Goal: Task Accomplishment & Management: Manage account settings

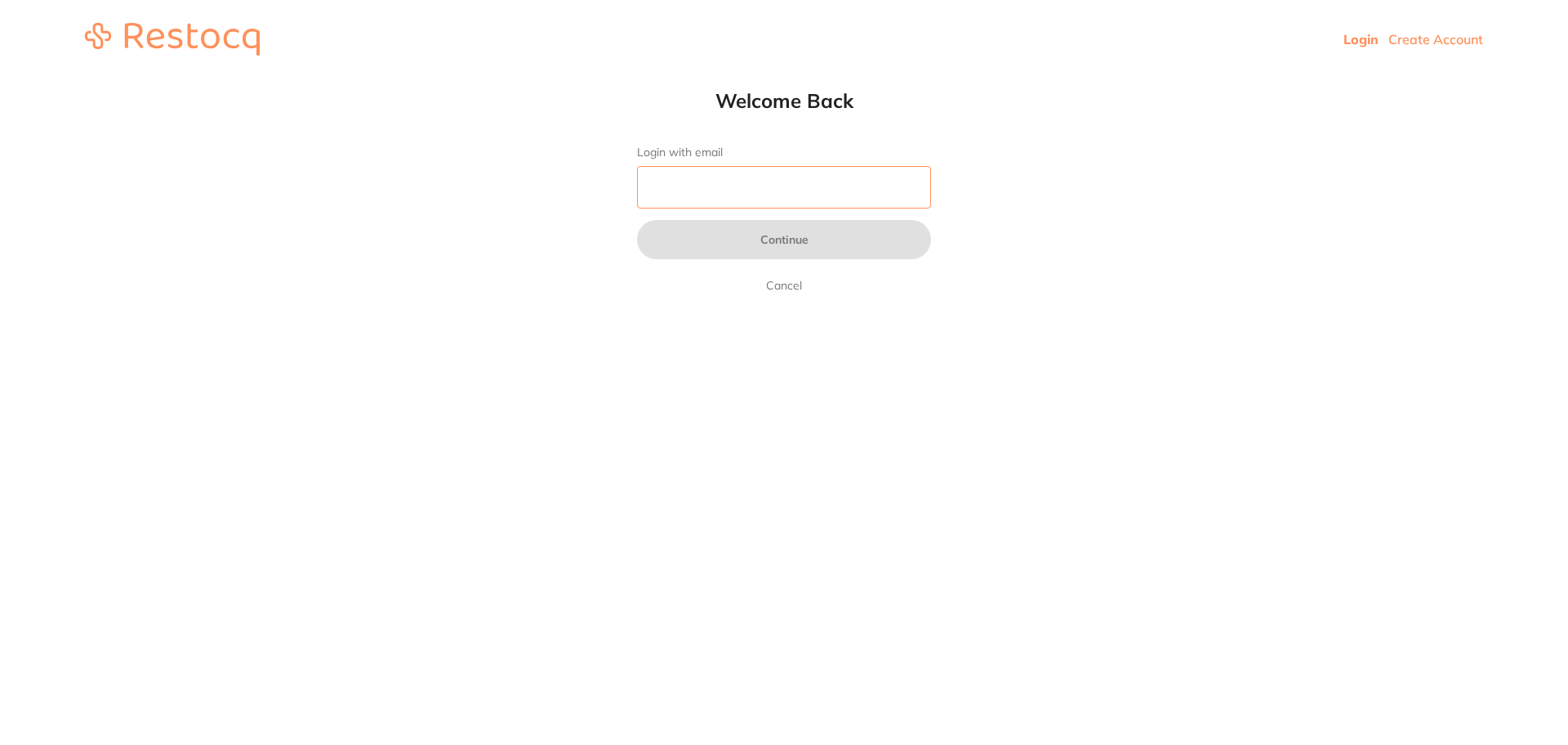
click at [877, 205] on input "Login with email" at bounding box center [784, 187] width 294 height 42
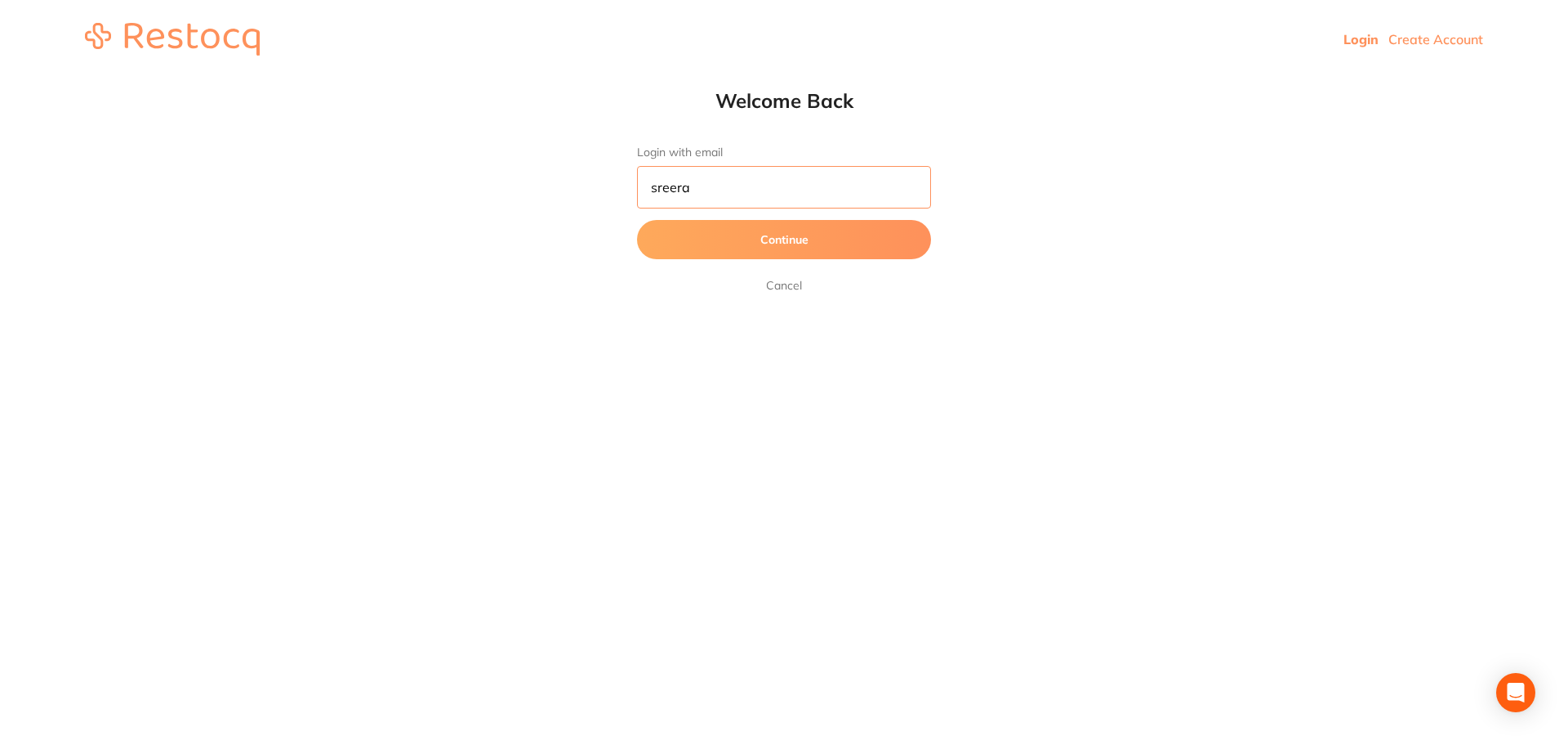
type input "[PERSON_NAME][EMAIL_ADDRESS][PERSON_NAME][DOMAIN_NAME]"
click at [638, 220] on button "Continue" at bounding box center [784, 240] width 294 height 39
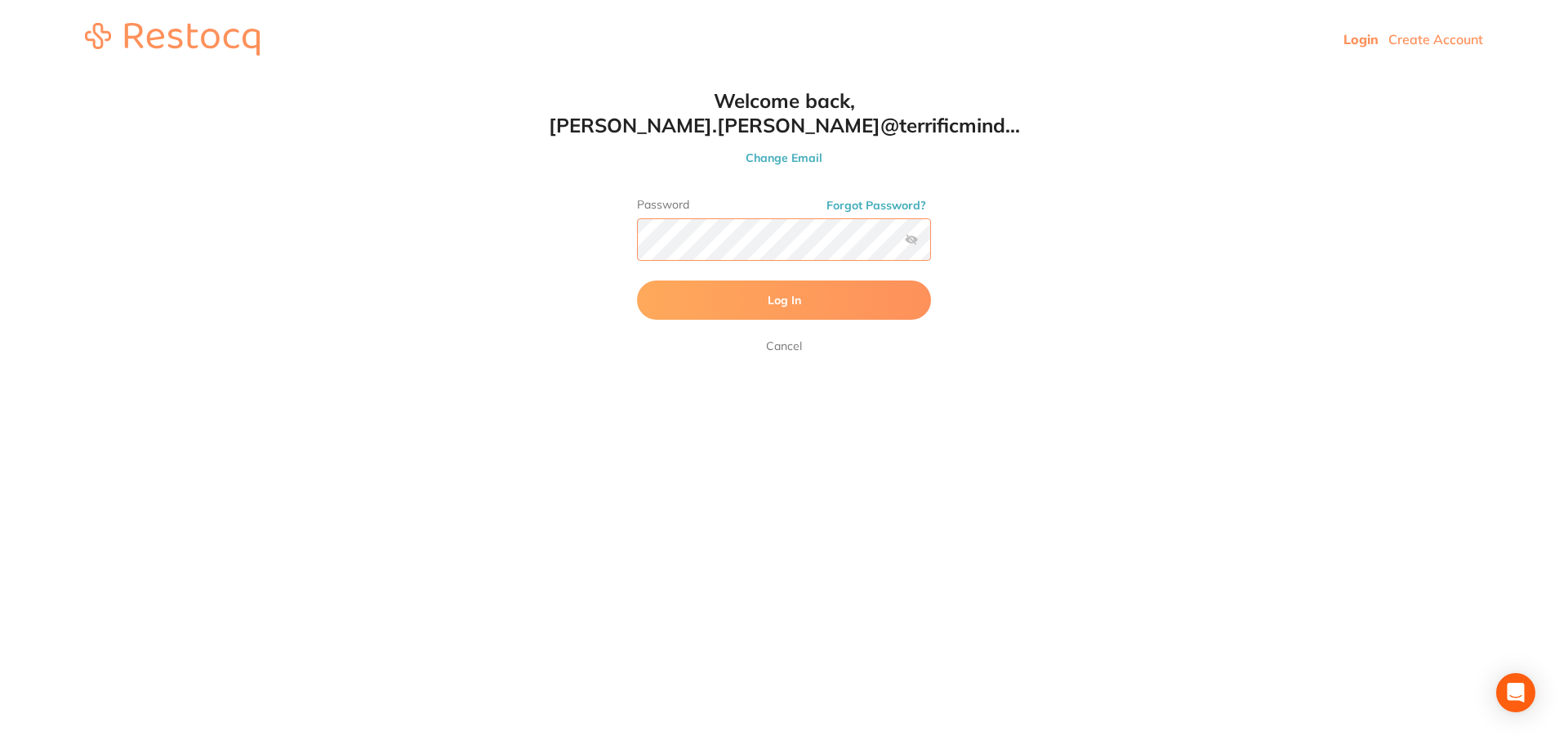
click at [638, 280] on button "Log In" at bounding box center [784, 300] width 294 height 39
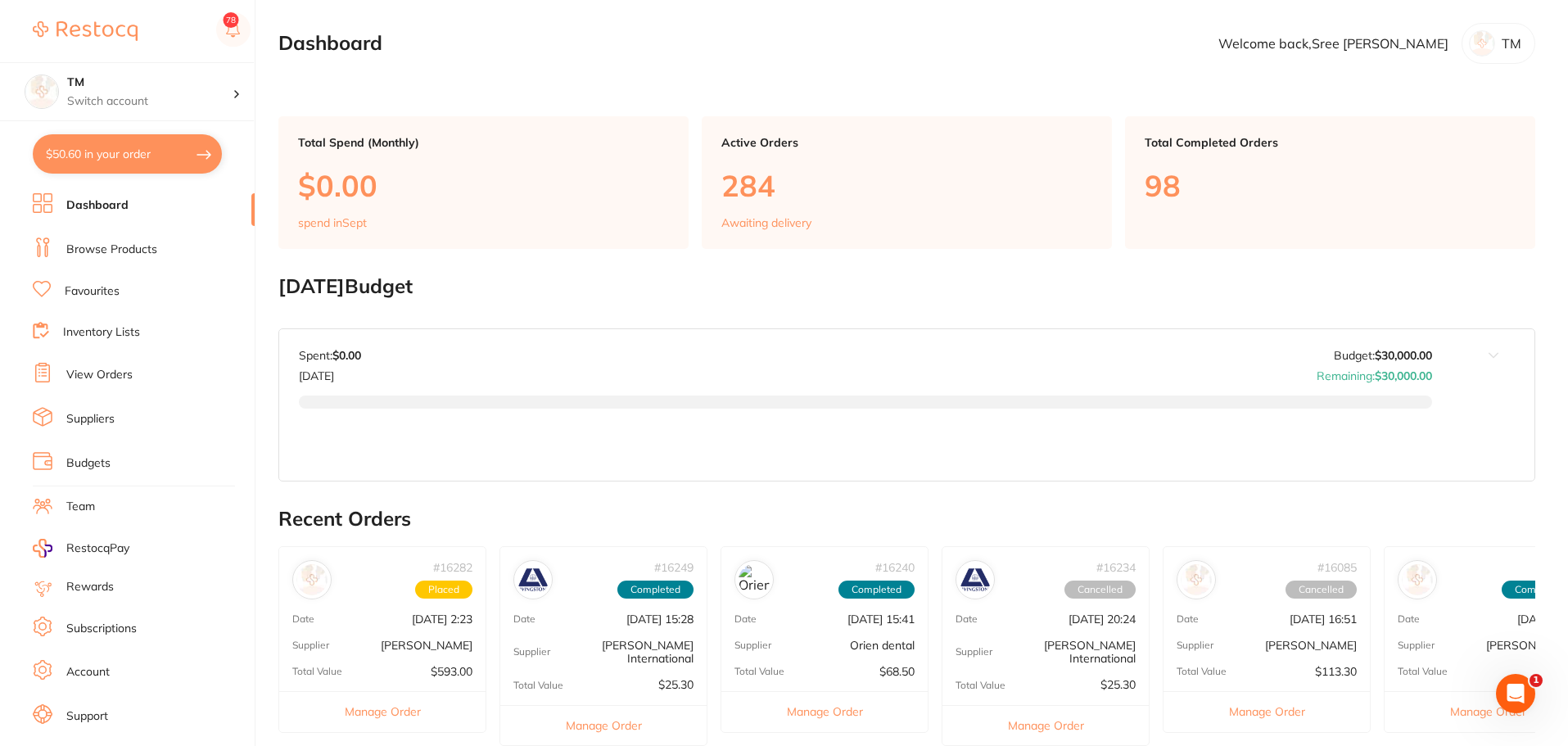
click at [117, 162] on button "$50.60 in your order" at bounding box center [127, 154] width 189 height 40
checkbox input "true"
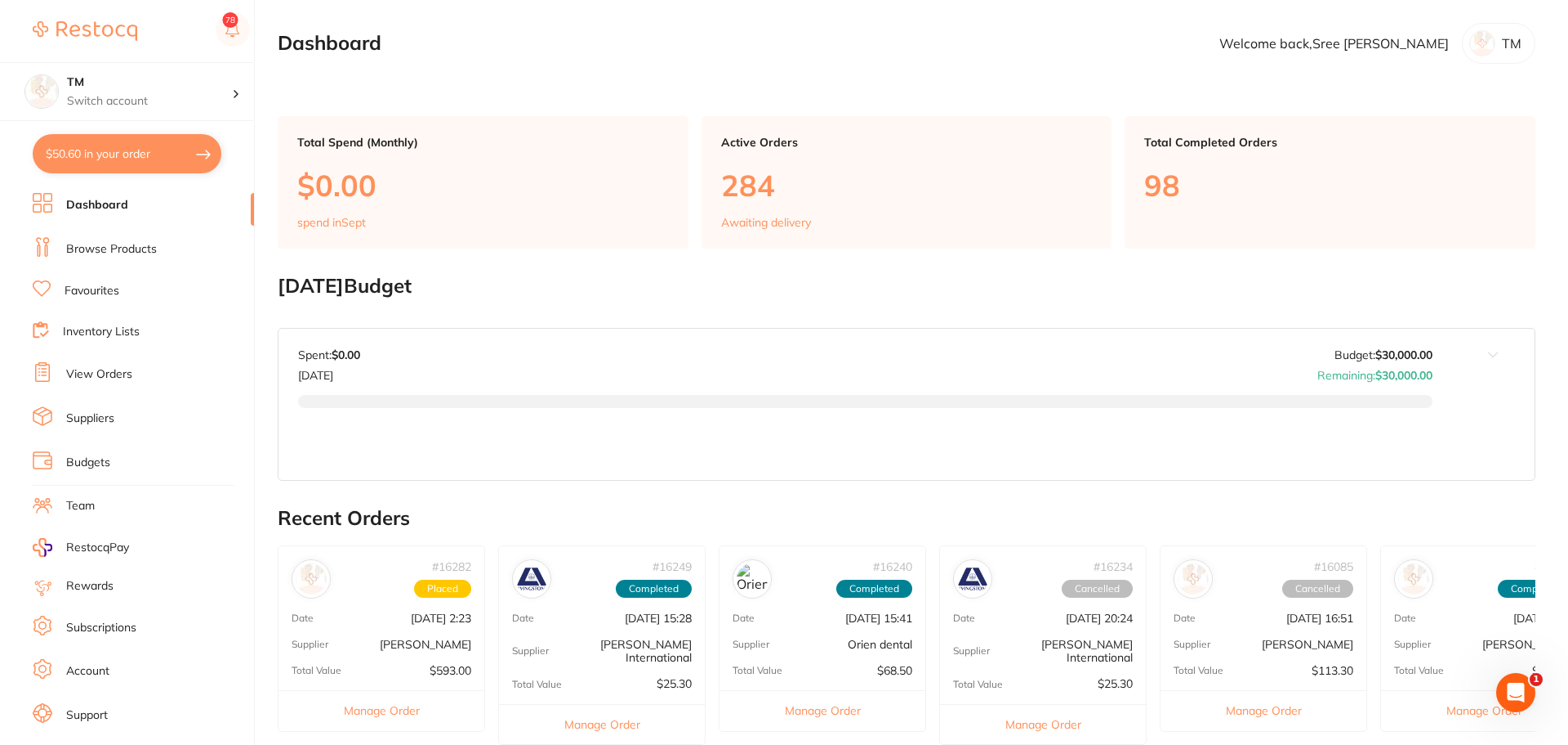
checkbox input "true"
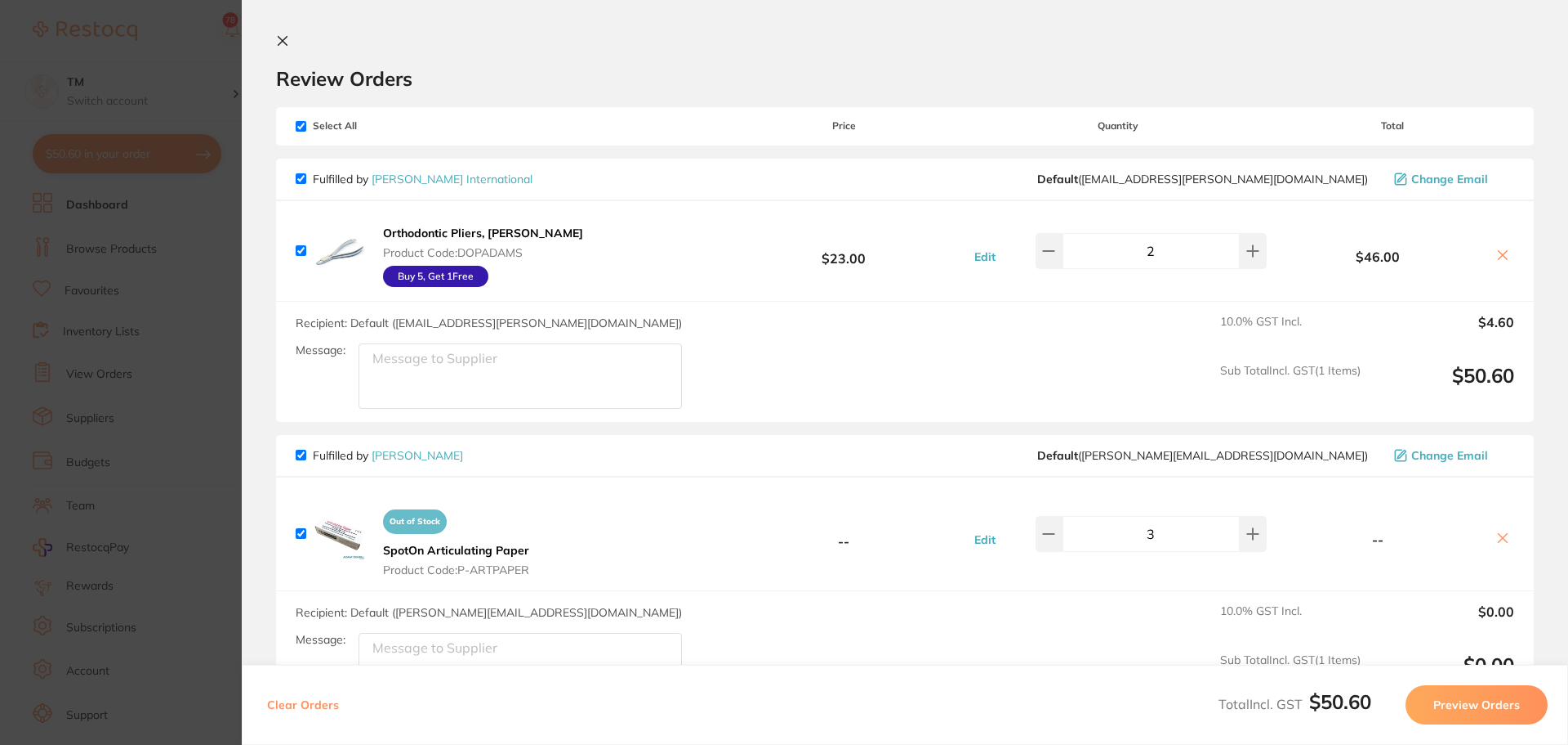
click at [300, 706] on button "Clear Orders" at bounding box center [302, 705] width 82 height 39
checkbox input "true"
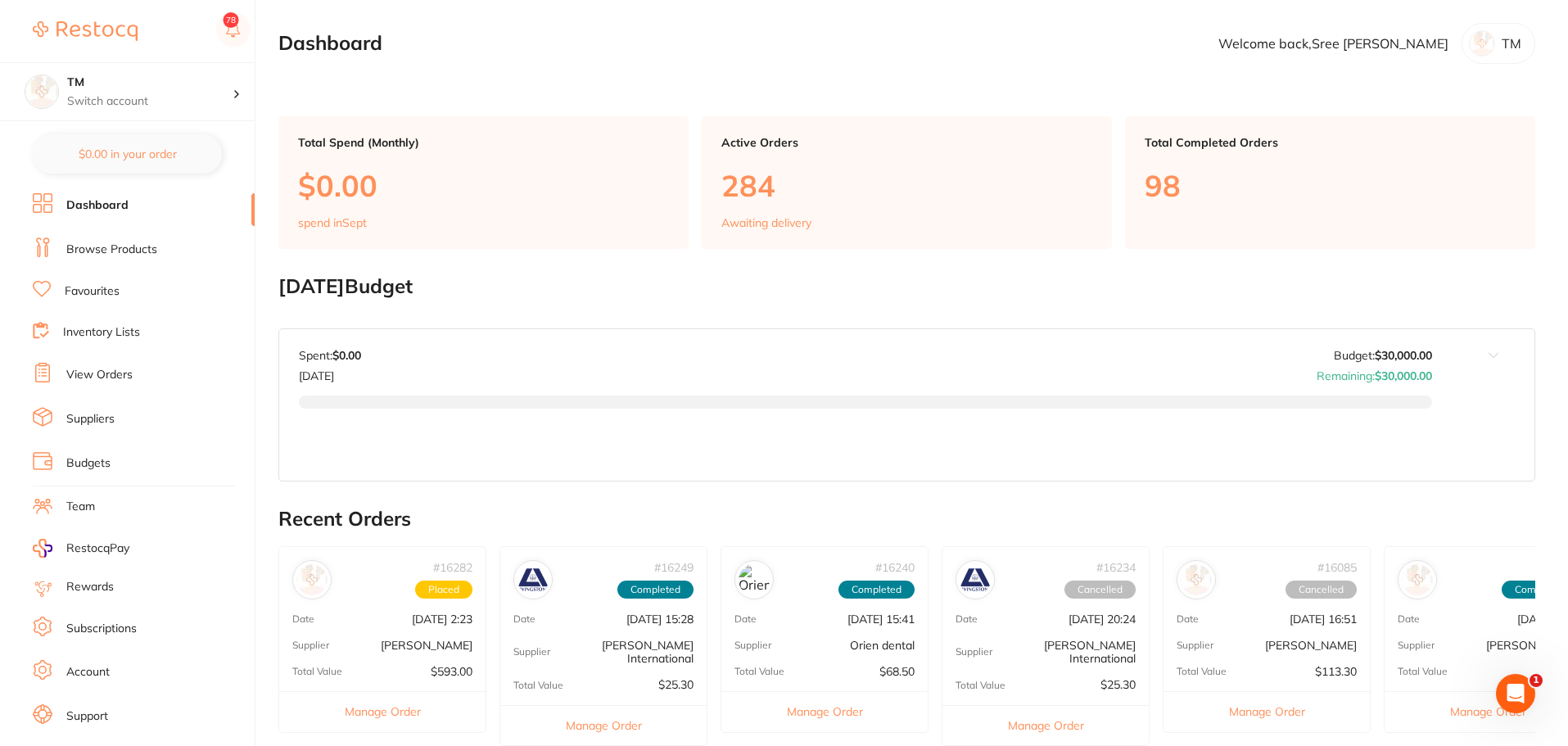
click at [83, 337] on link "Inventory Lists" at bounding box center [102, 332] width 77 height 16
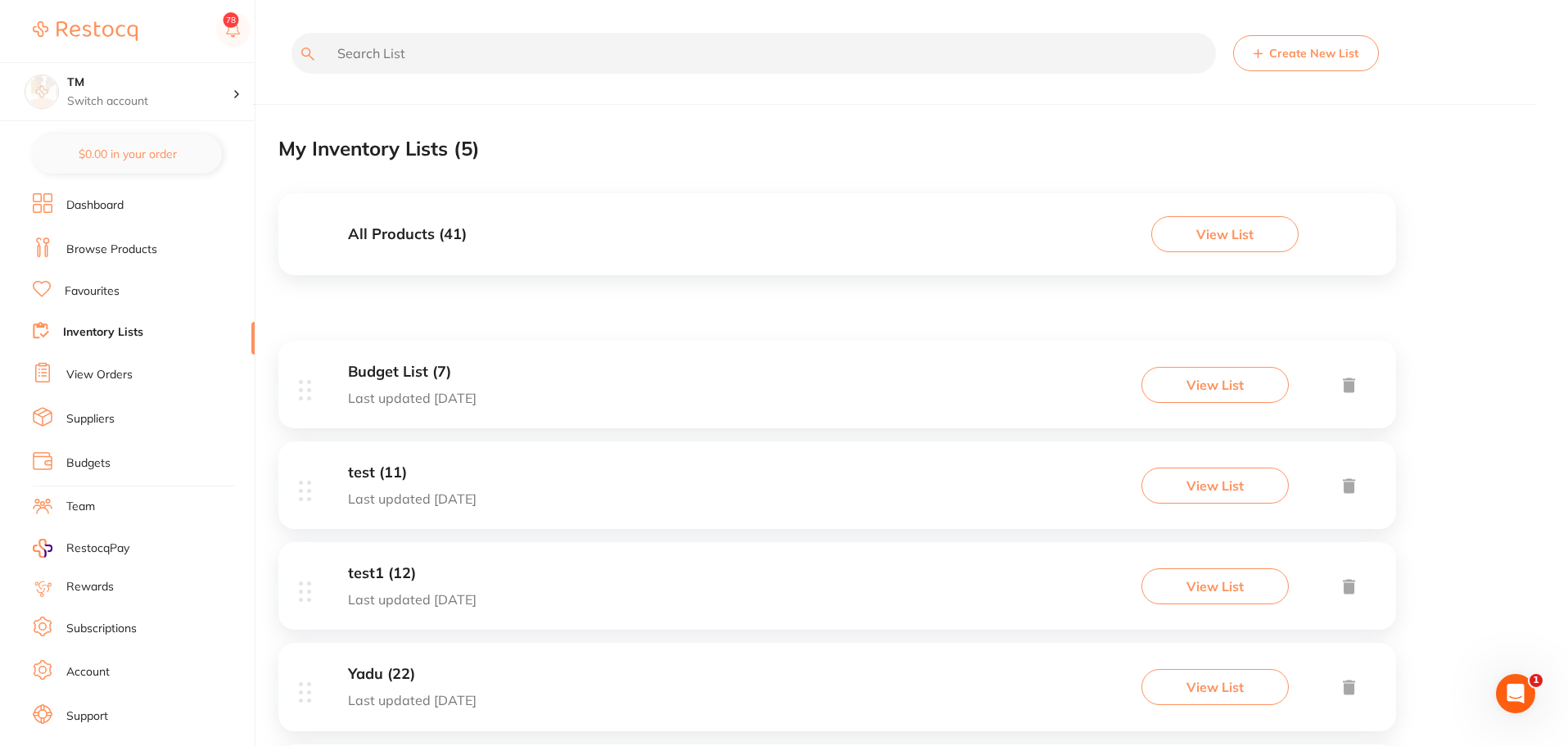
click at [1192, 236] on button "View List" at bounding box center [1224, 234] width 148 height 36
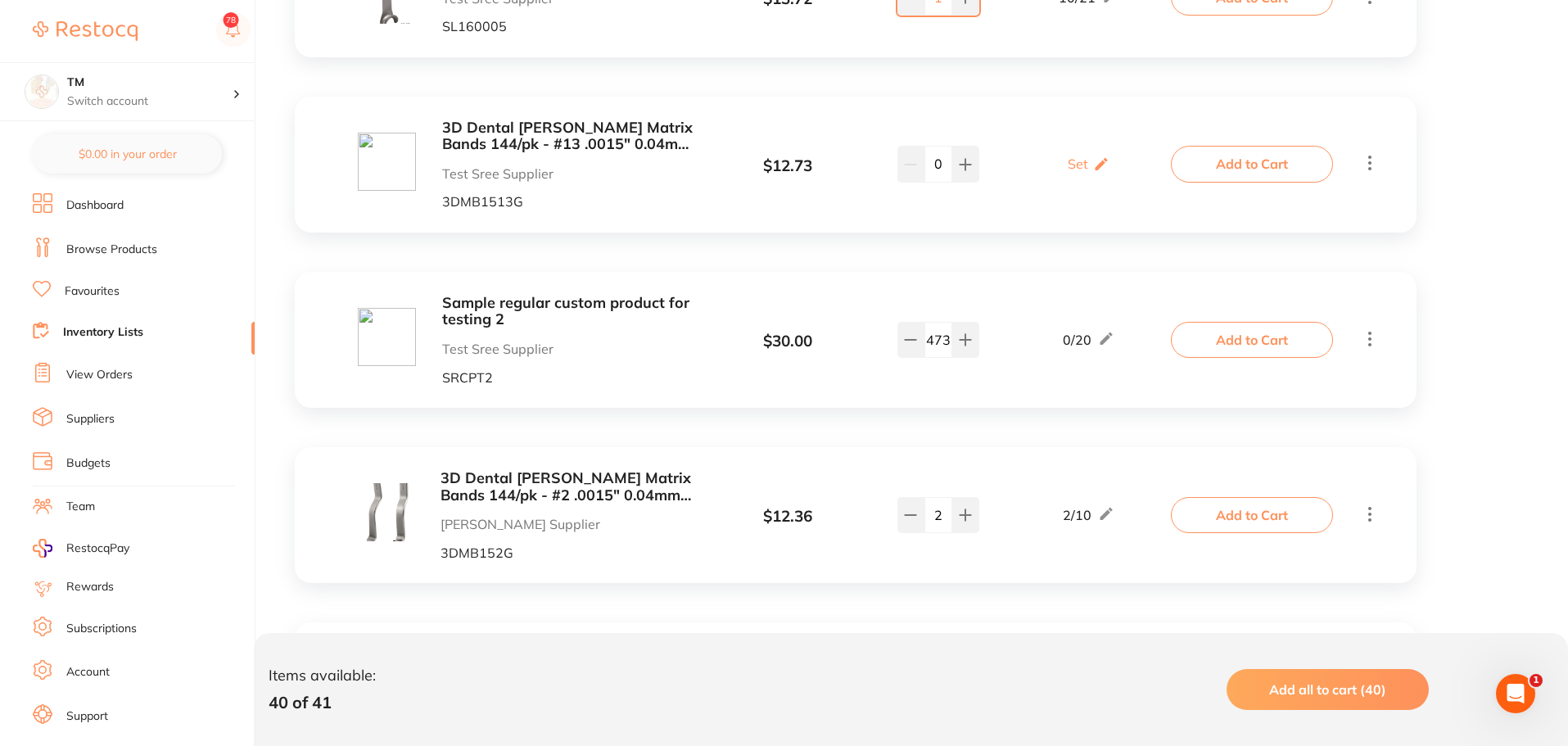
scroll to position [5121, 0]
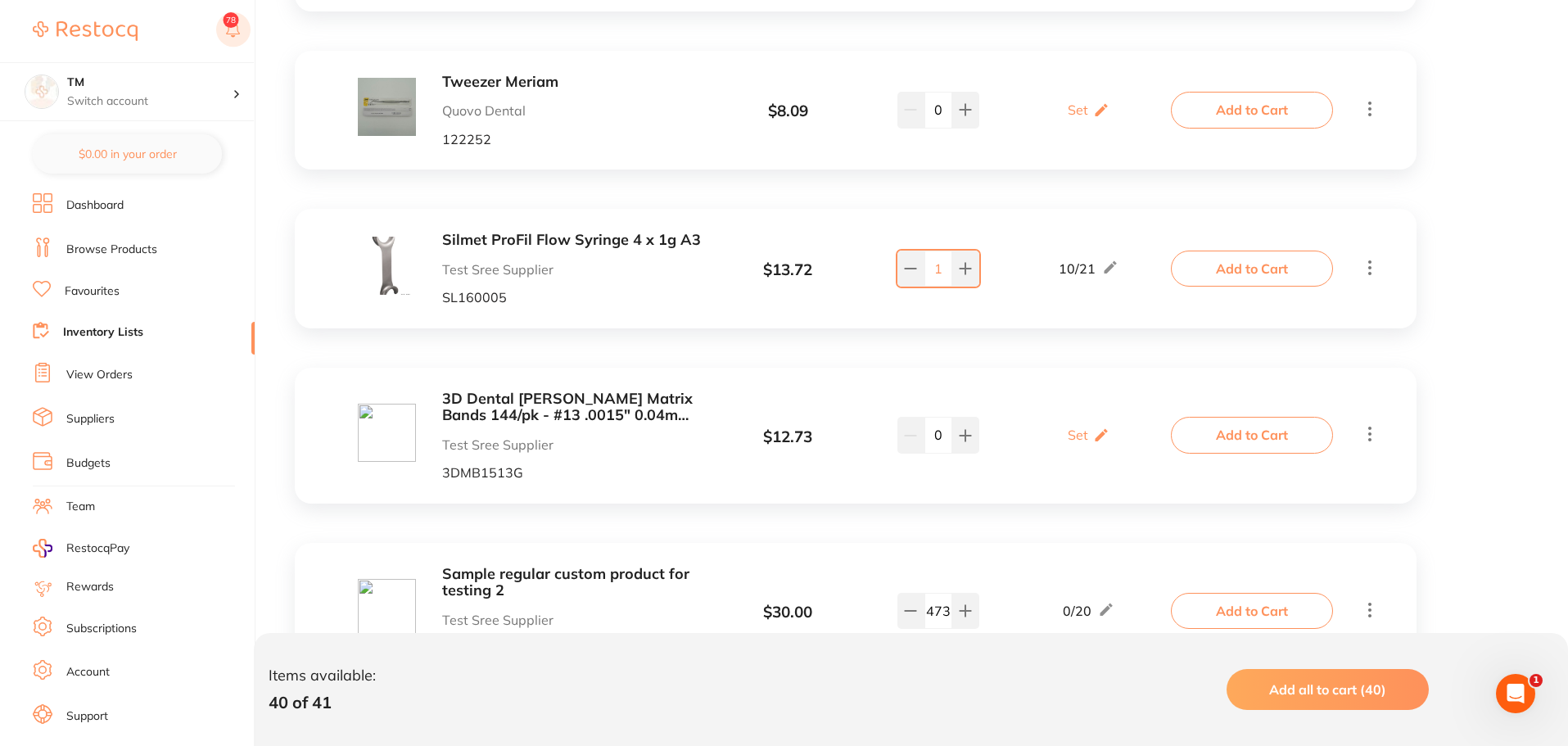
click at [230, 30] on rect at bounding box center [233, 29] width 35 height 35
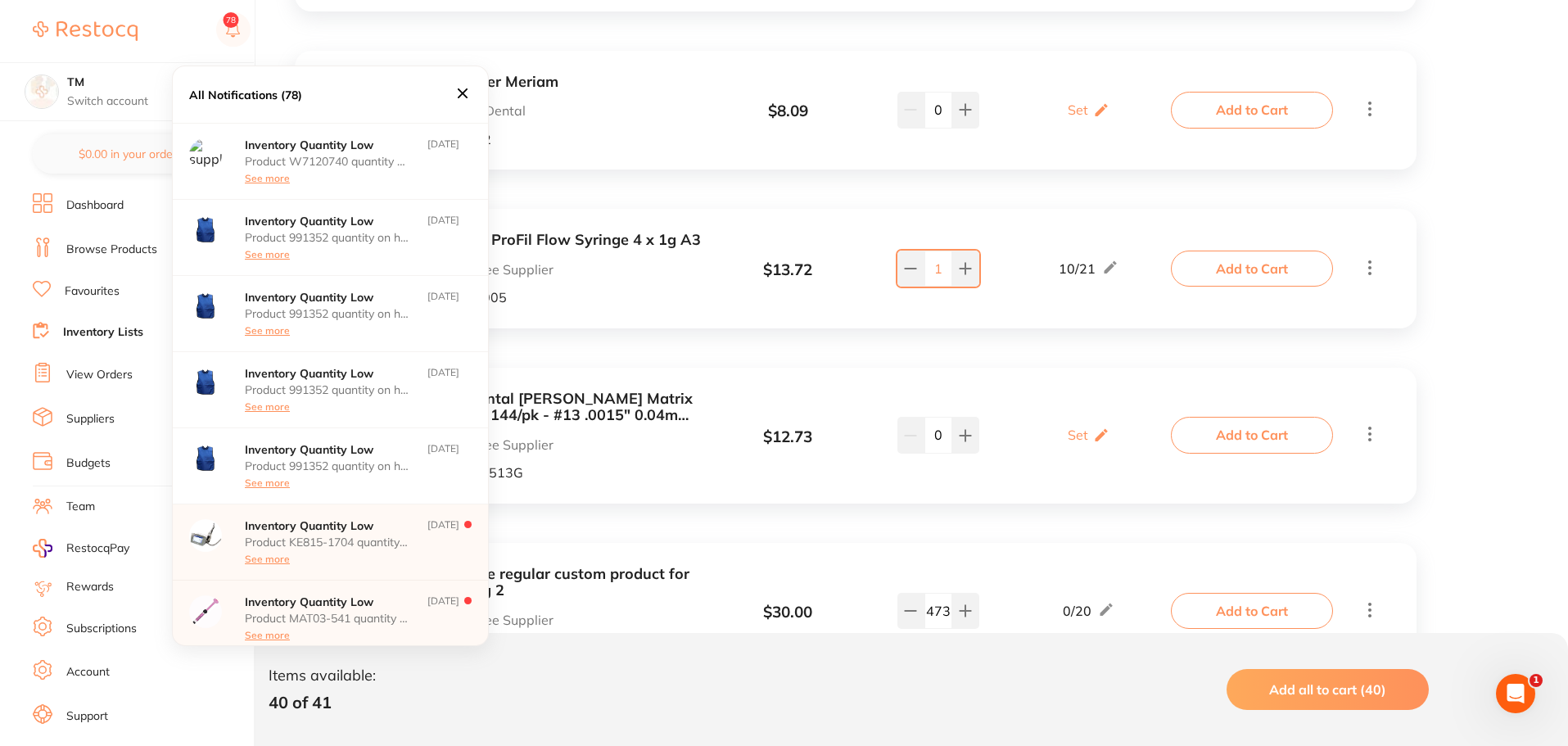
scroll to position [246, 0]
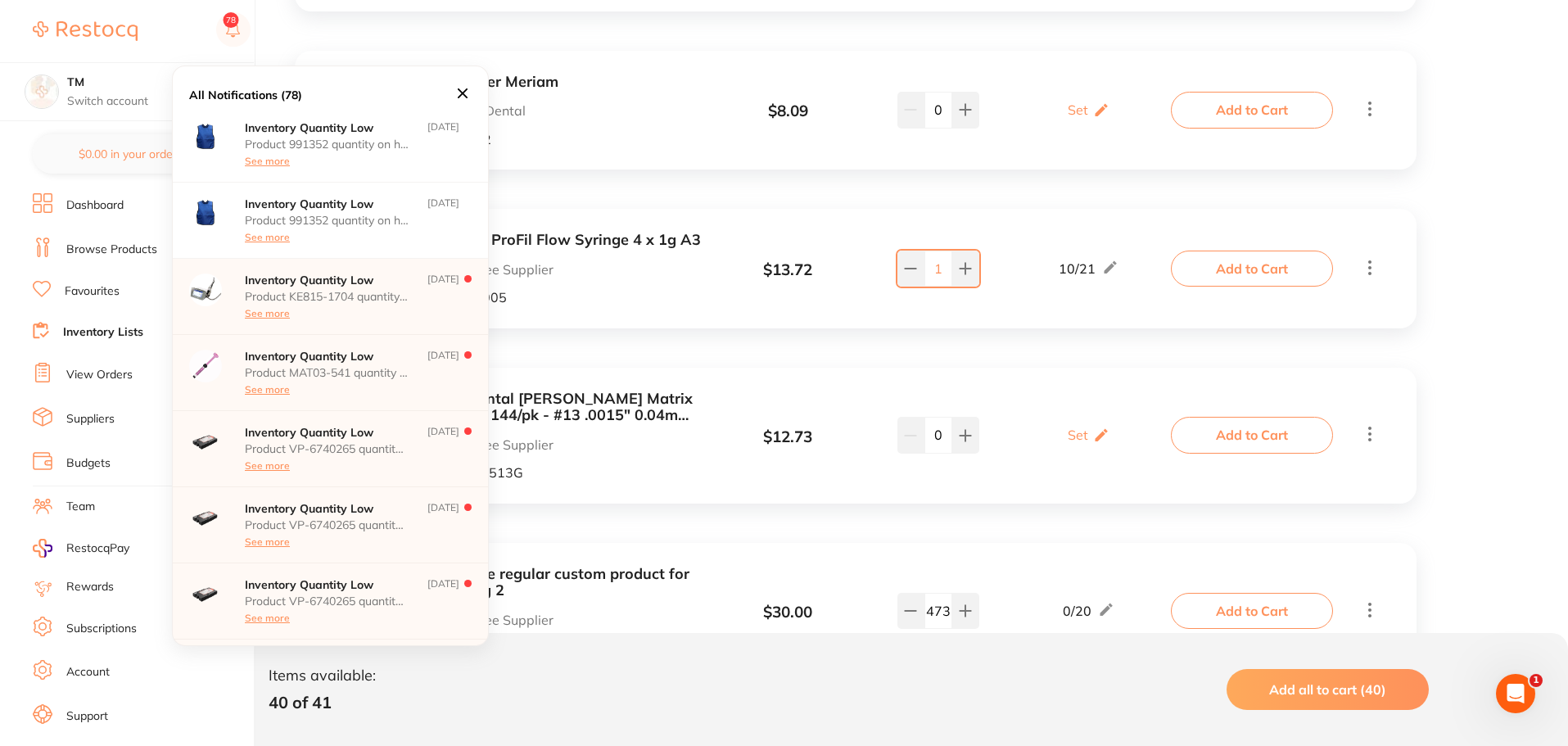
click at [326, 304] on div "Product KE815-1704 quantity on hand has fallen below its minimum inventory thre…" at bounding box center [327, 304] width 164 height 29
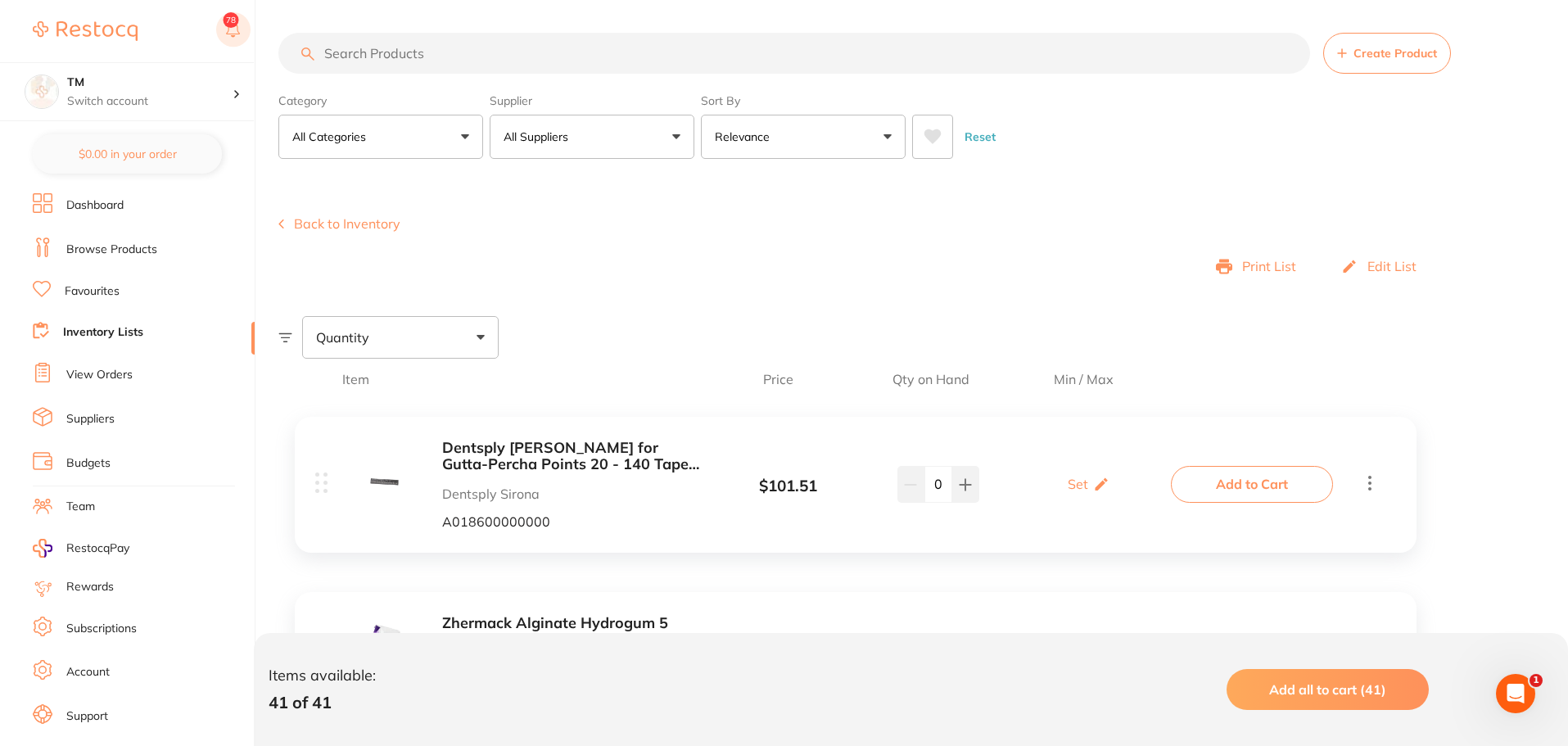
click at [233, 26] on button at bounding box center [233, 31] width 35 height 38
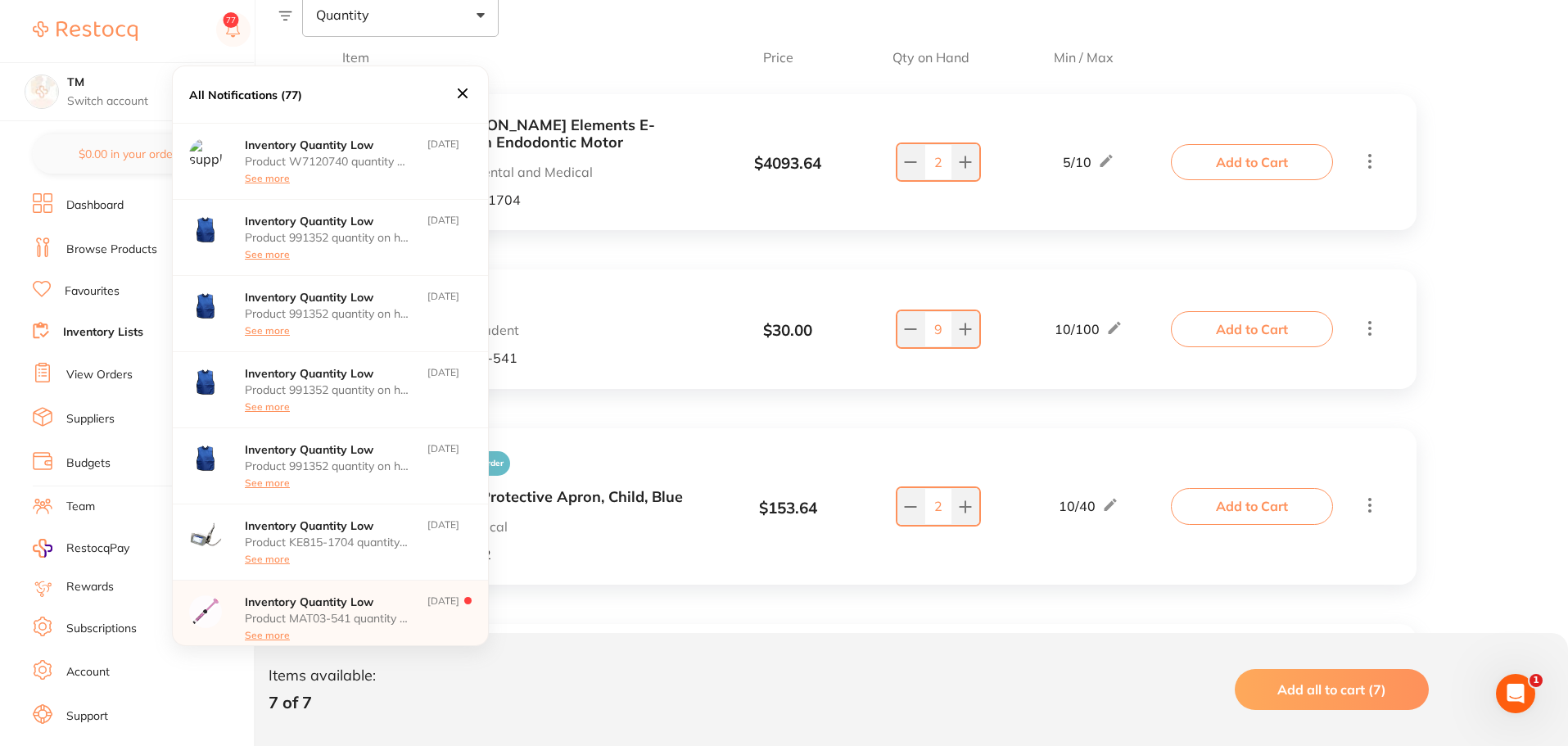
click at [304, 589] on div "Inventory Quantity Low Product MAT03-541 quantity on hand has fallen below its …" at bounding box center [330, 618] width 315 height 76
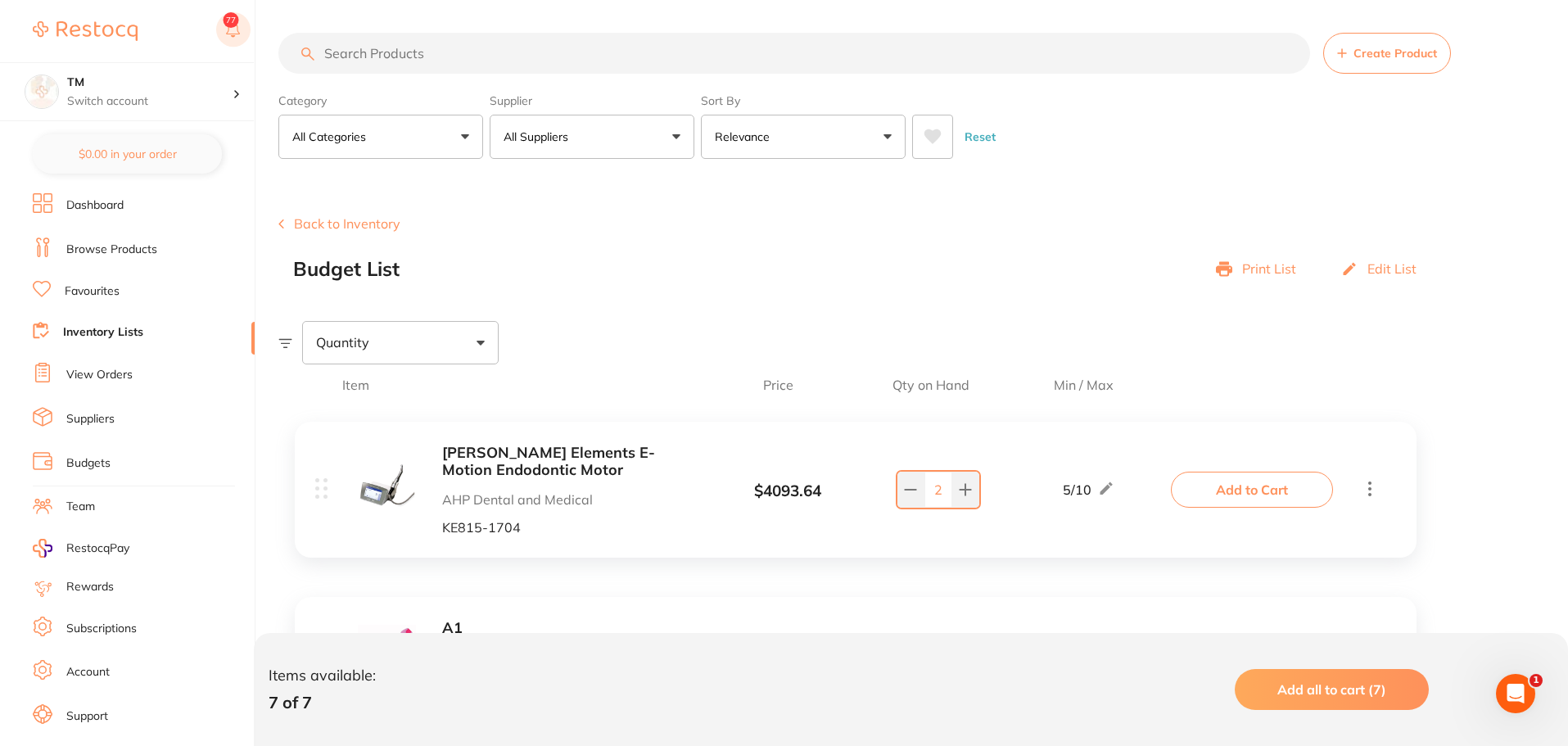
click at [230, 23] on button at bounding box center [233, 31] width 35 height 38
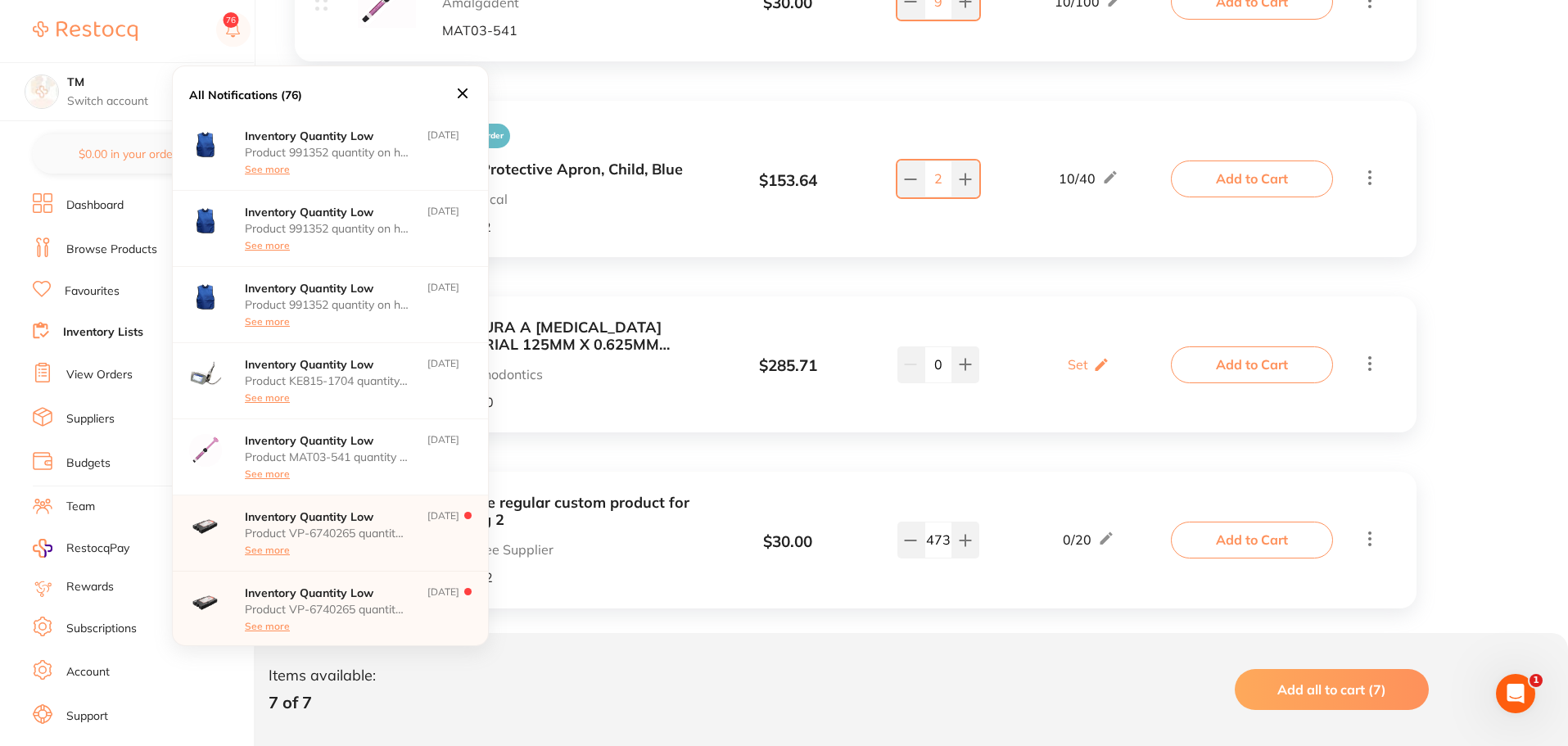
scroll to position [327, 0]
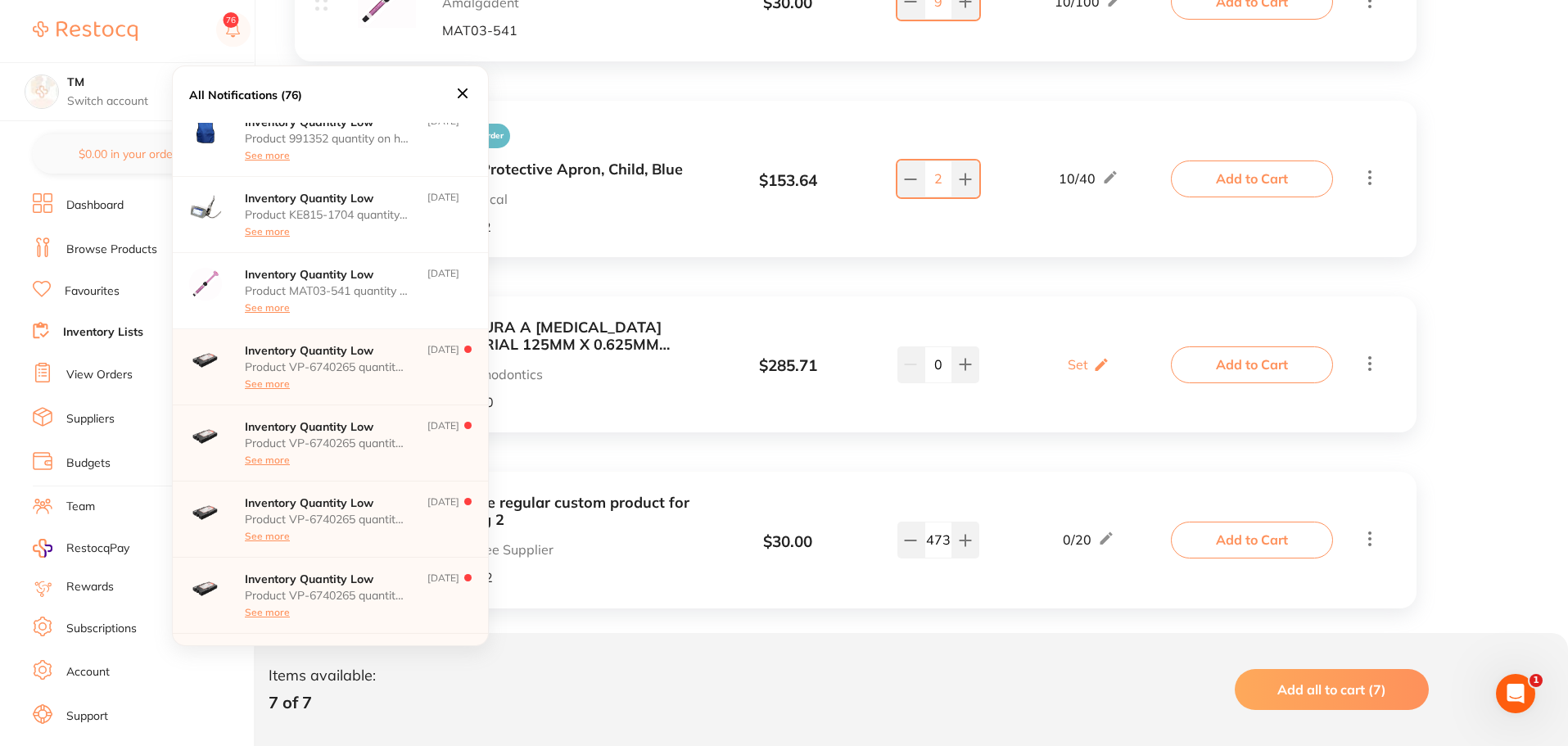
click at [325, 363] on p "Product VP-6740265 quantity on hand has fallen below its minimum inventory thre…" at bounding box center [327, 367] width 164 height 13
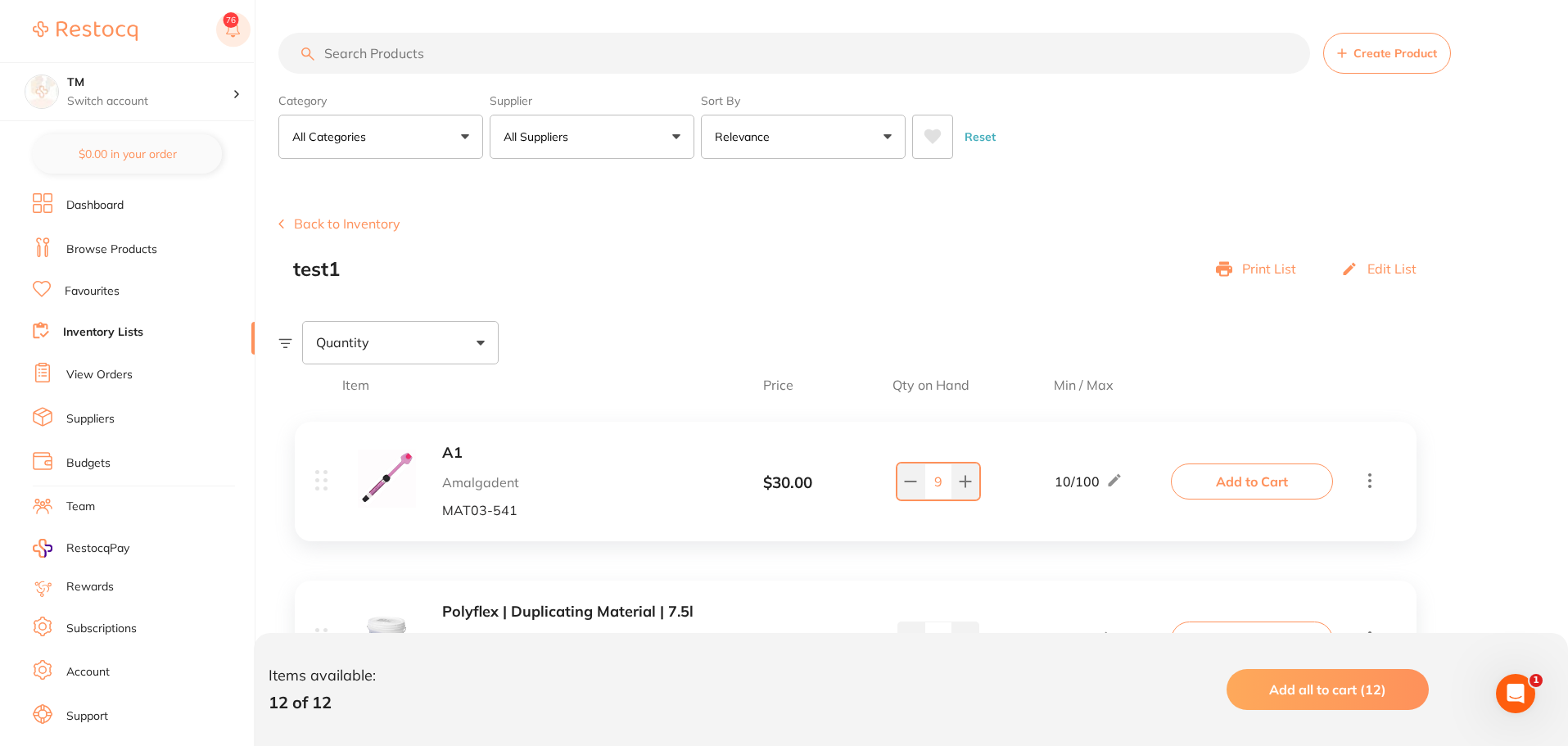
click at [233, 28] on rect at bounding box center [233, 29] width 35 height 35
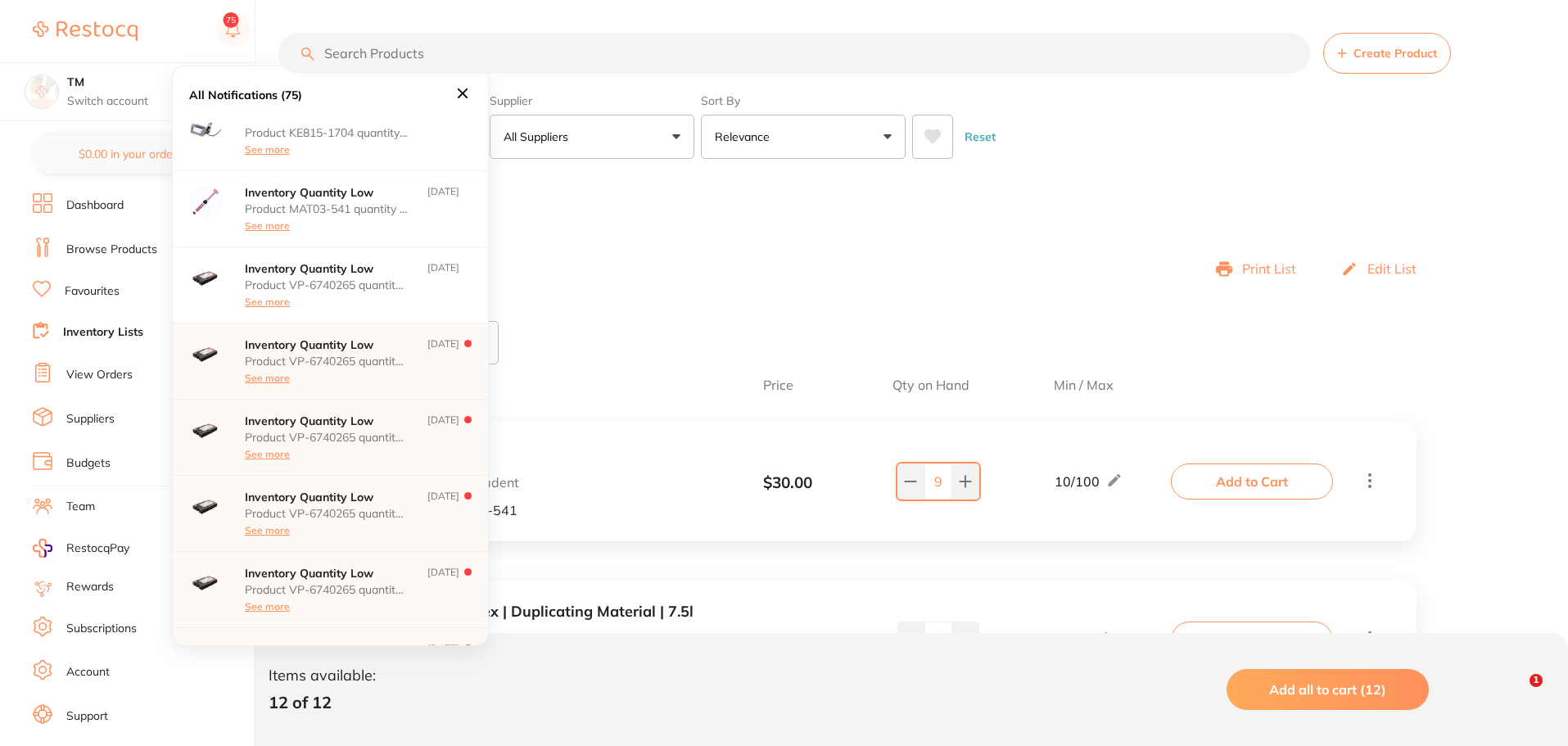
click at [342, 435] on p "Product VP-6740265 quantity on hand has fallen below its minimum inventory thre…" at bounding box center [327, 437] width 164 height 13
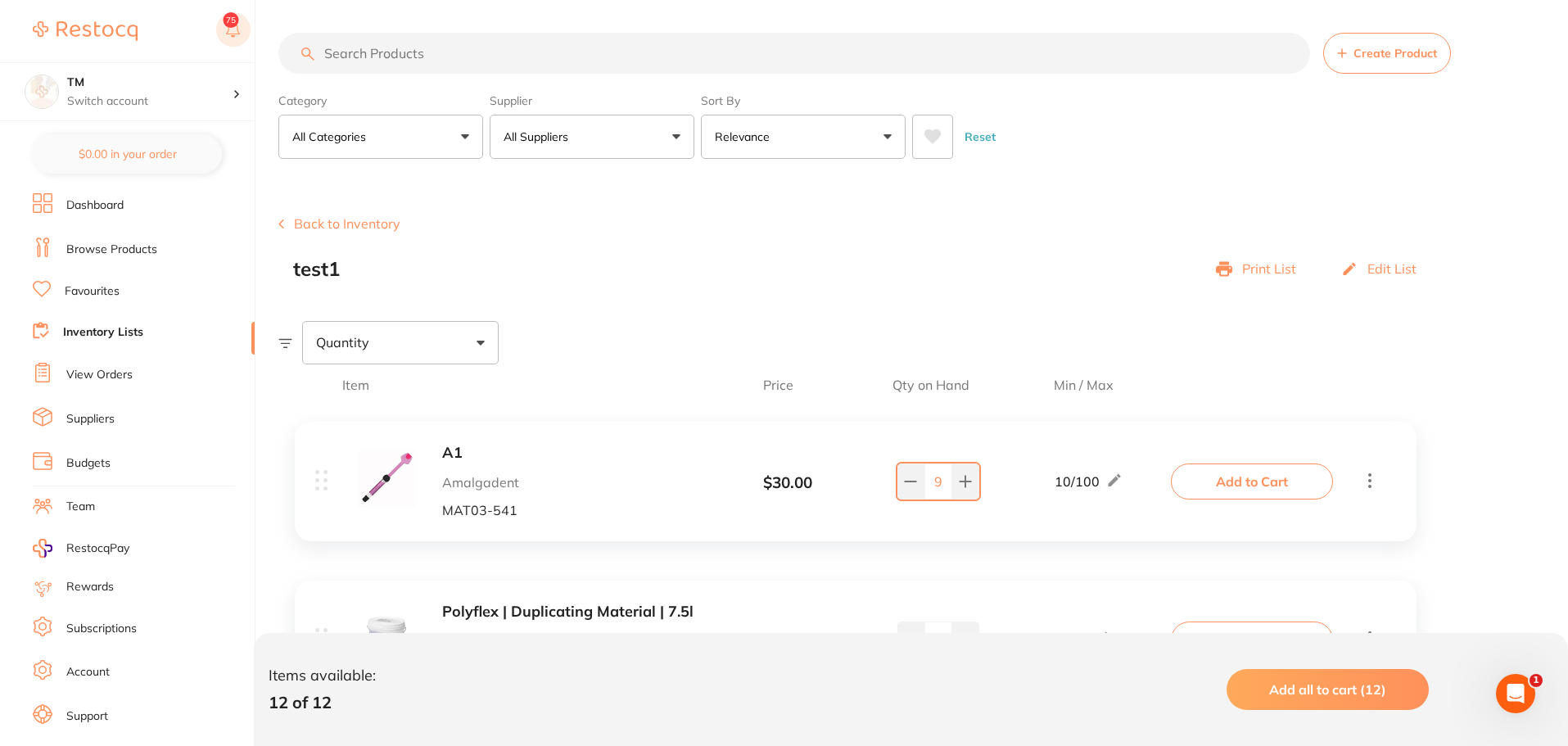
click at [231, 38] on rect at bounding box center [233, 29] width 35 height 35
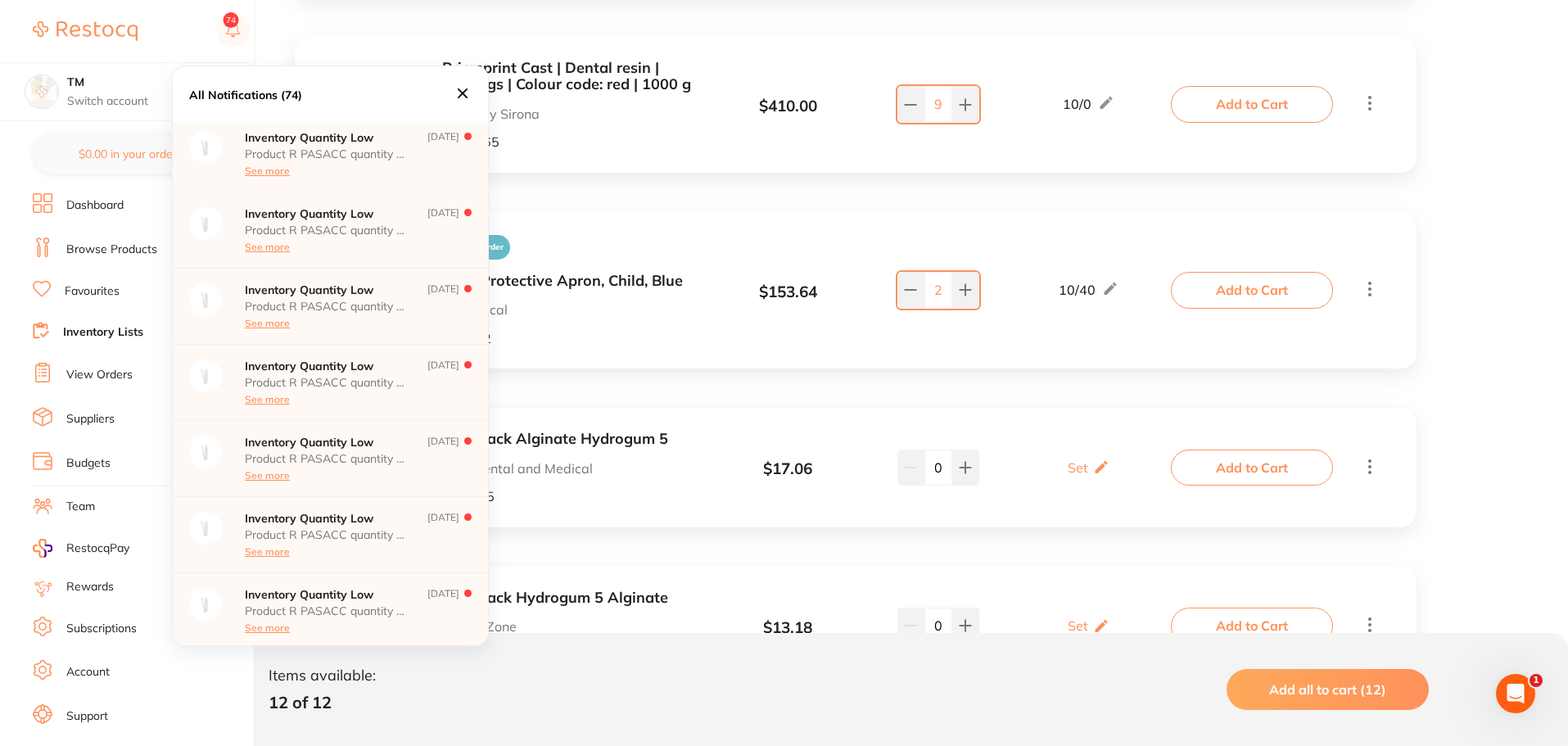
click at [349, 607] on p "Product R PASACC quantity on hand has fallen below its minimum inventory thresh…" at bounding box center [327, 611] width 164 height 13
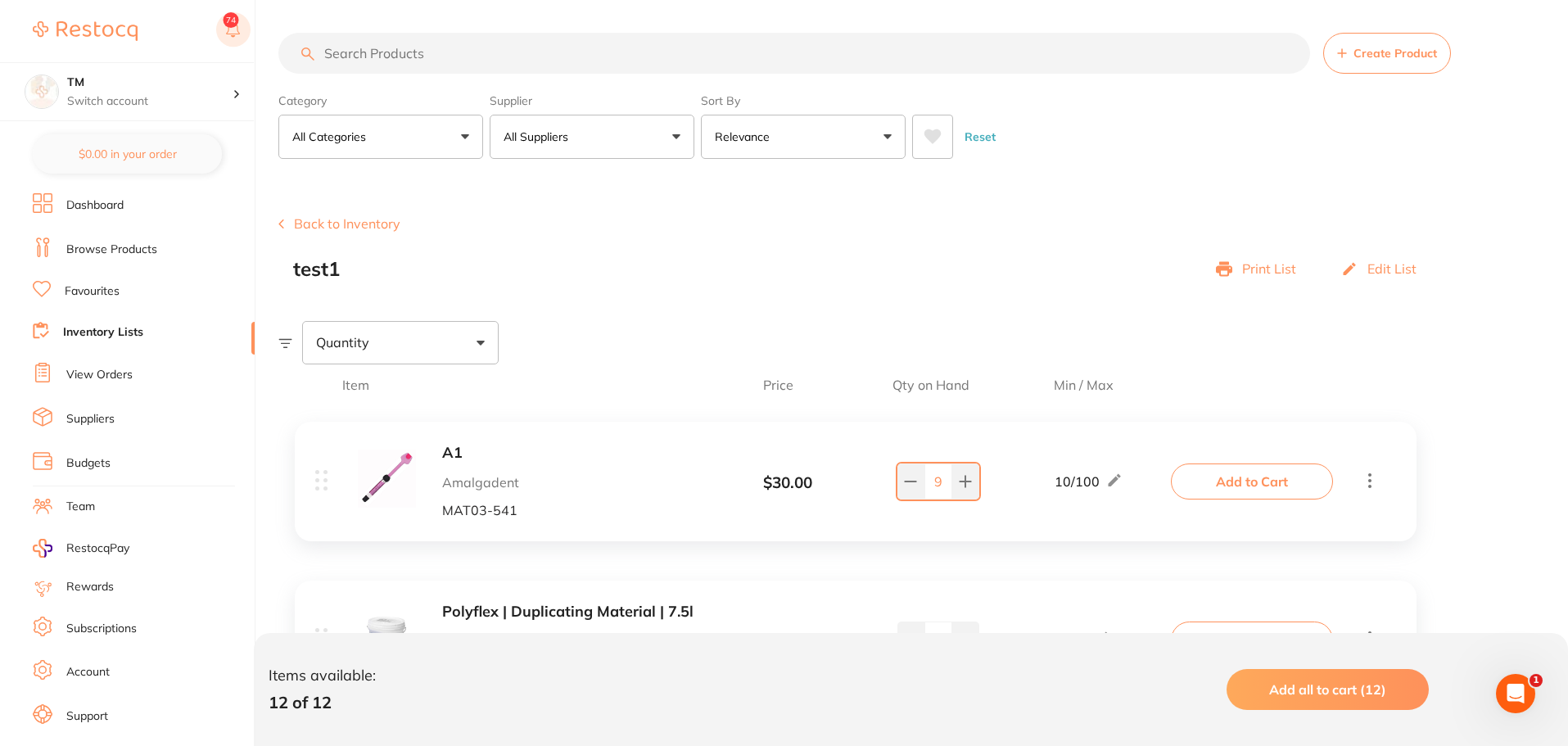
click at [235, 29] on rect at bounding box center [233, 29] width 35 height 35
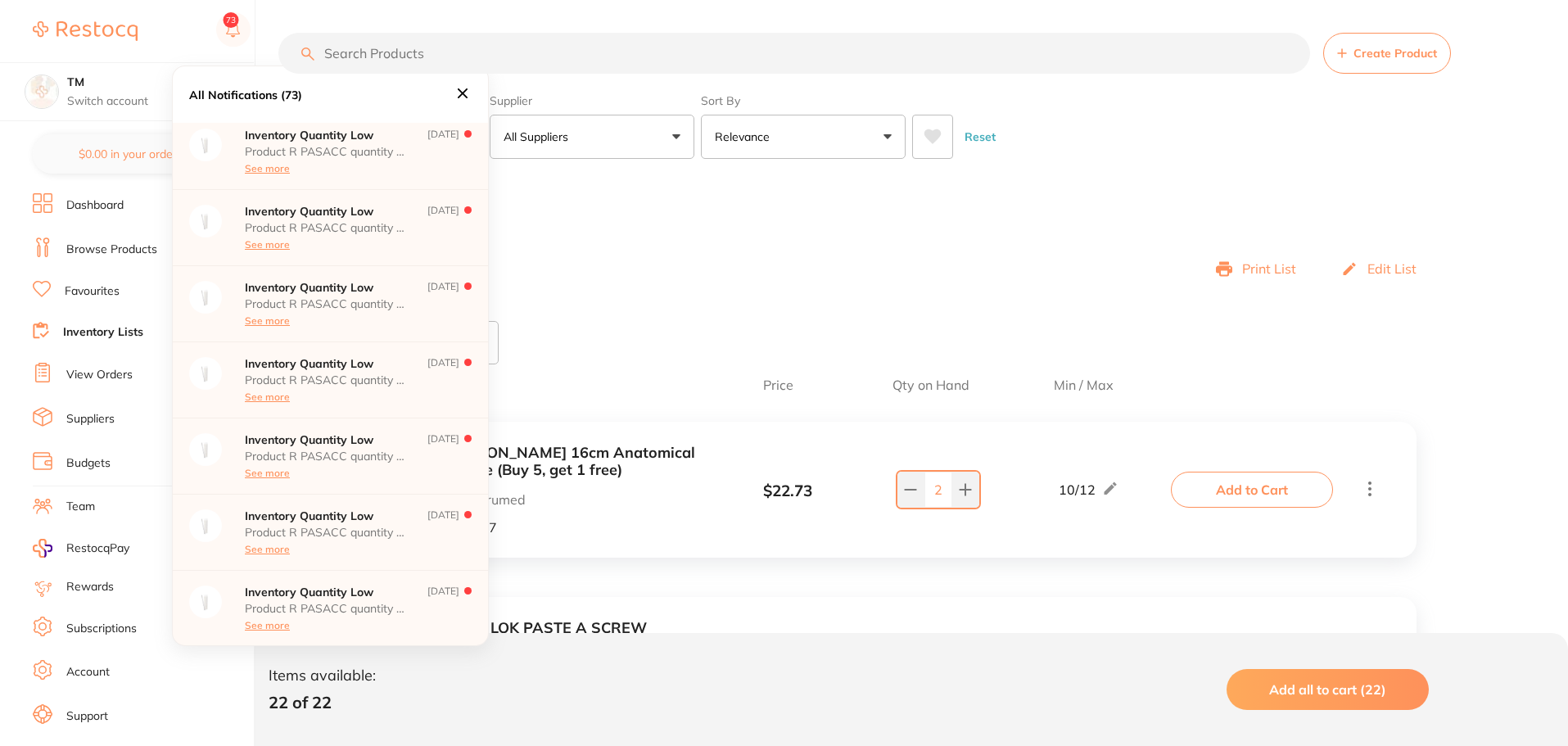
click at [296, 576] on div "Inventory Quantity Low Product R PASACC quantity on hand has fallen below its m…" at bounding box center [330, 608] width 315 height 76
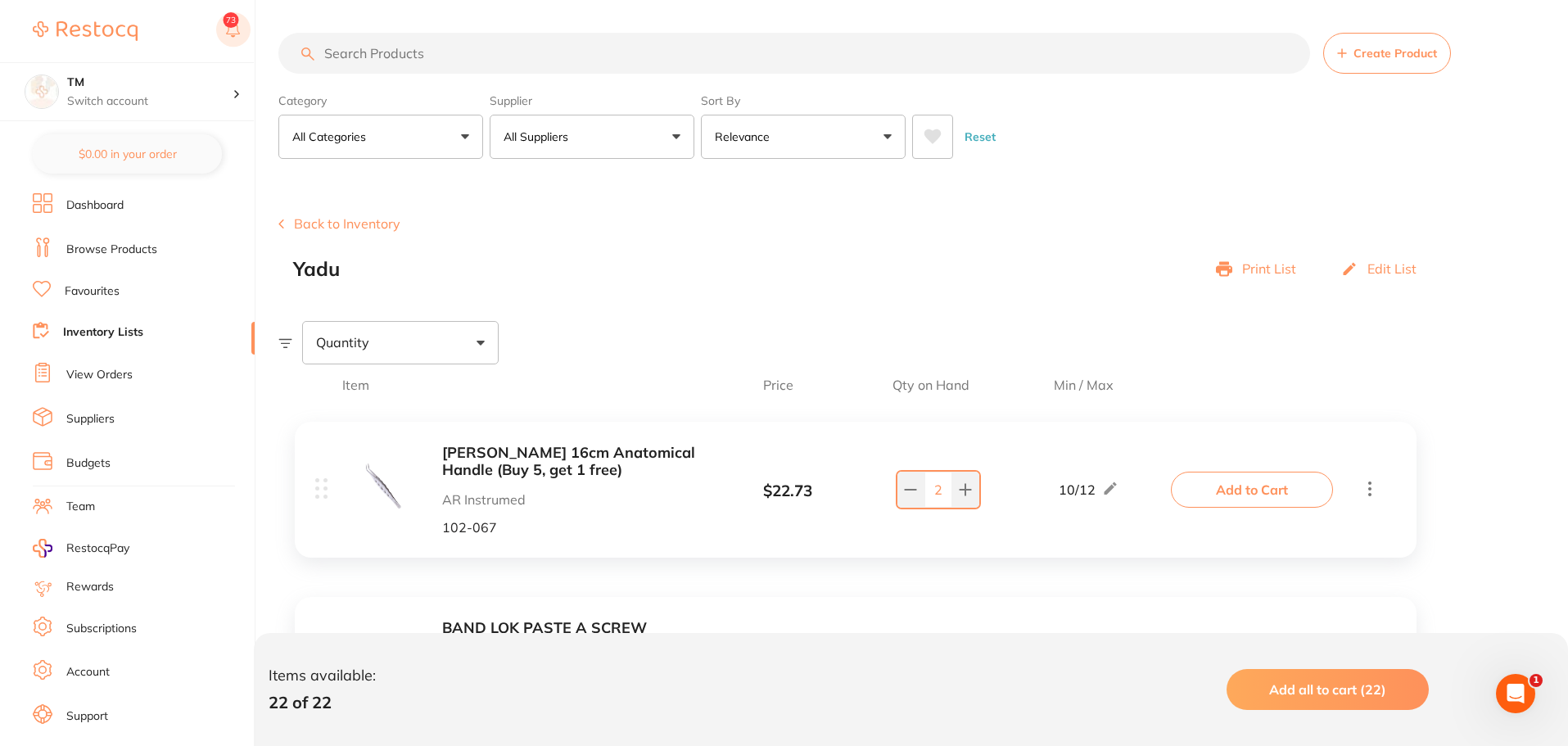
click at [231, 35] on rect at bounding box center [233, 29] width 35 height 35
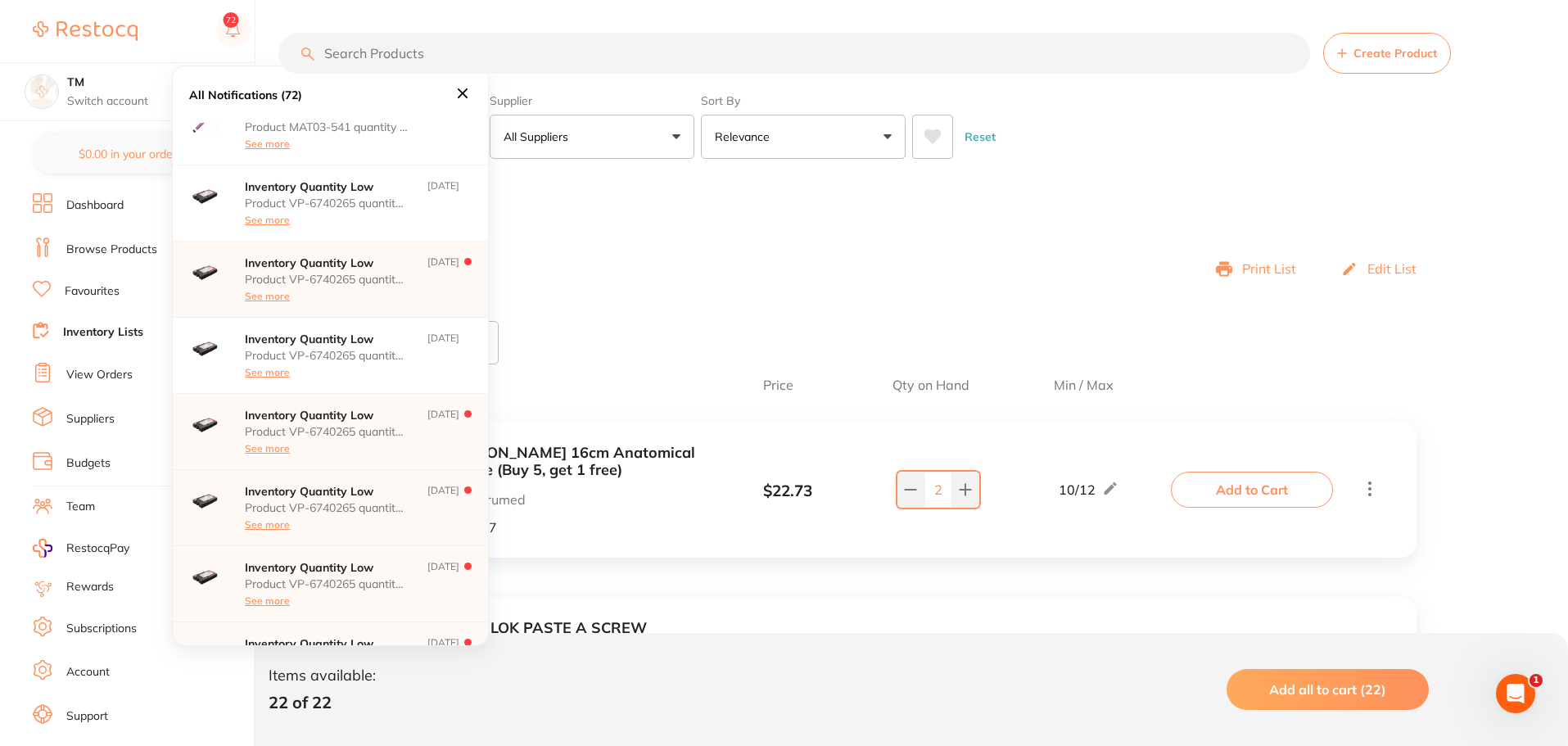
click at [332, 505] on p "Product VP-6740265 quantity on hand has fallen below its minimum inventory thre…" at bounding box center [327, 507] width 164 height 13
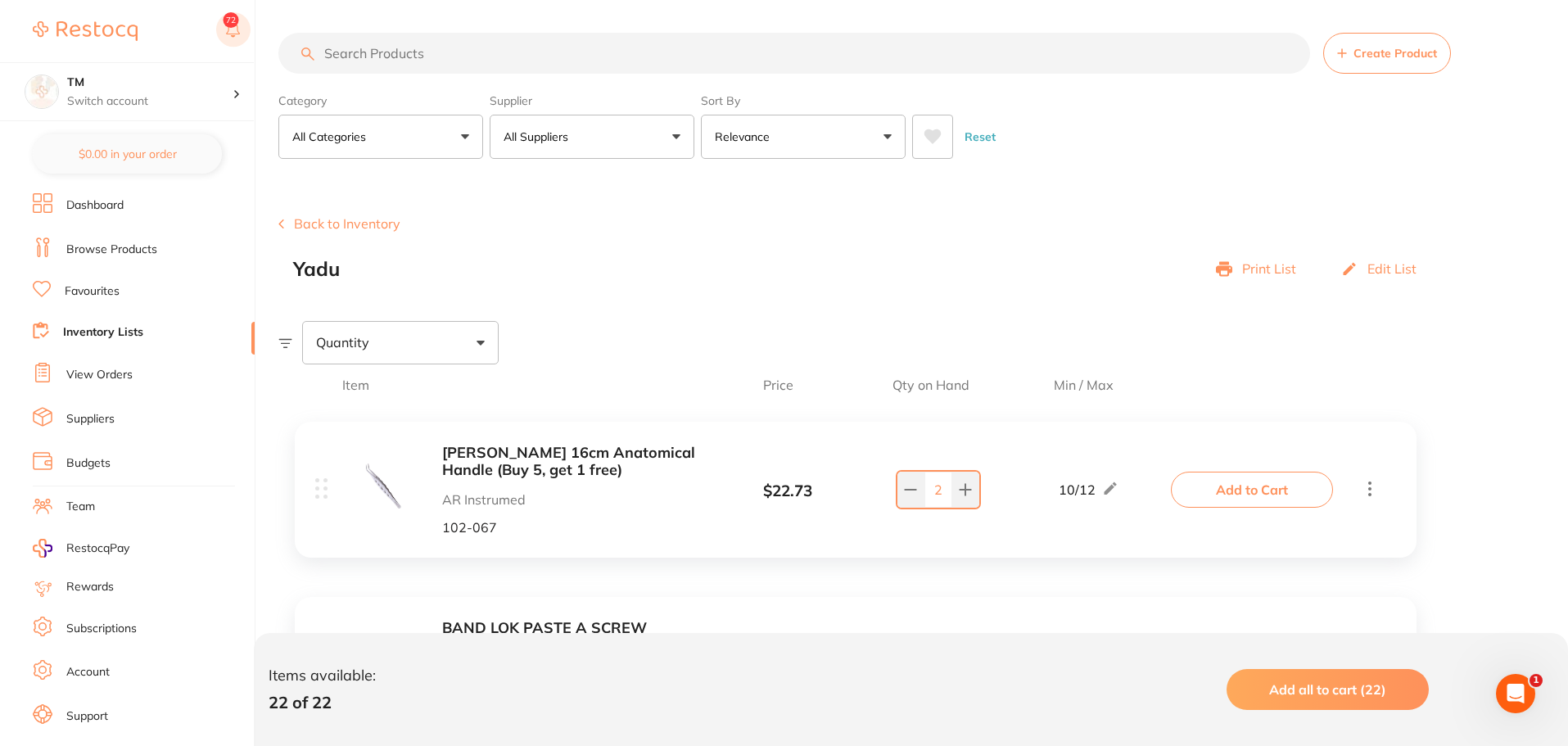
click at [235, 33] on rect at bounding box center [233, 29] width 35 height 35
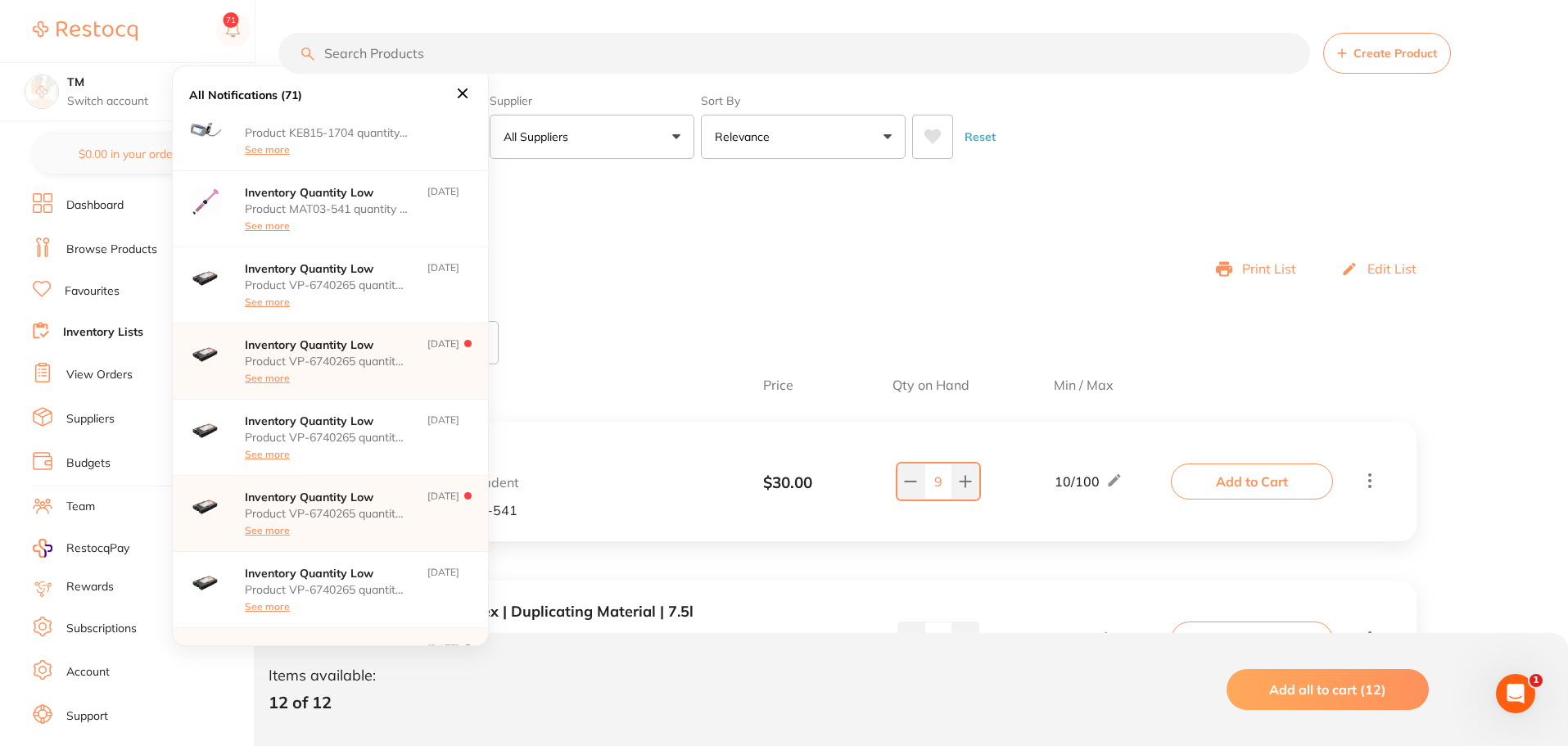
click at [310, 358] on p "Product VP-6740265 quantity on hand has fallen below its minimum inventory thre…" at bounding box center [327, 361] width 164 height 13
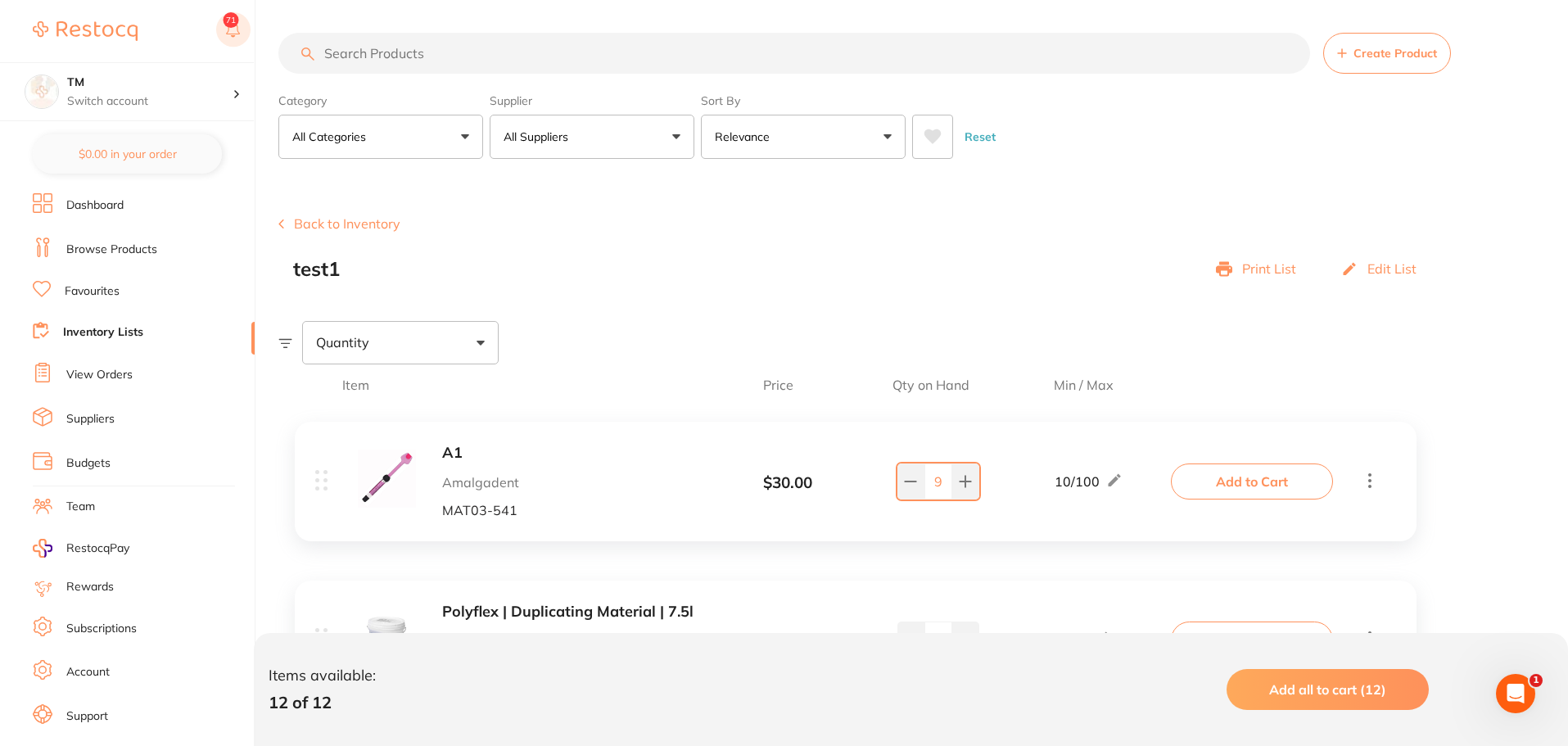
click at [236, 28] on rect at bounding box center [233, 29] width 35 height 35
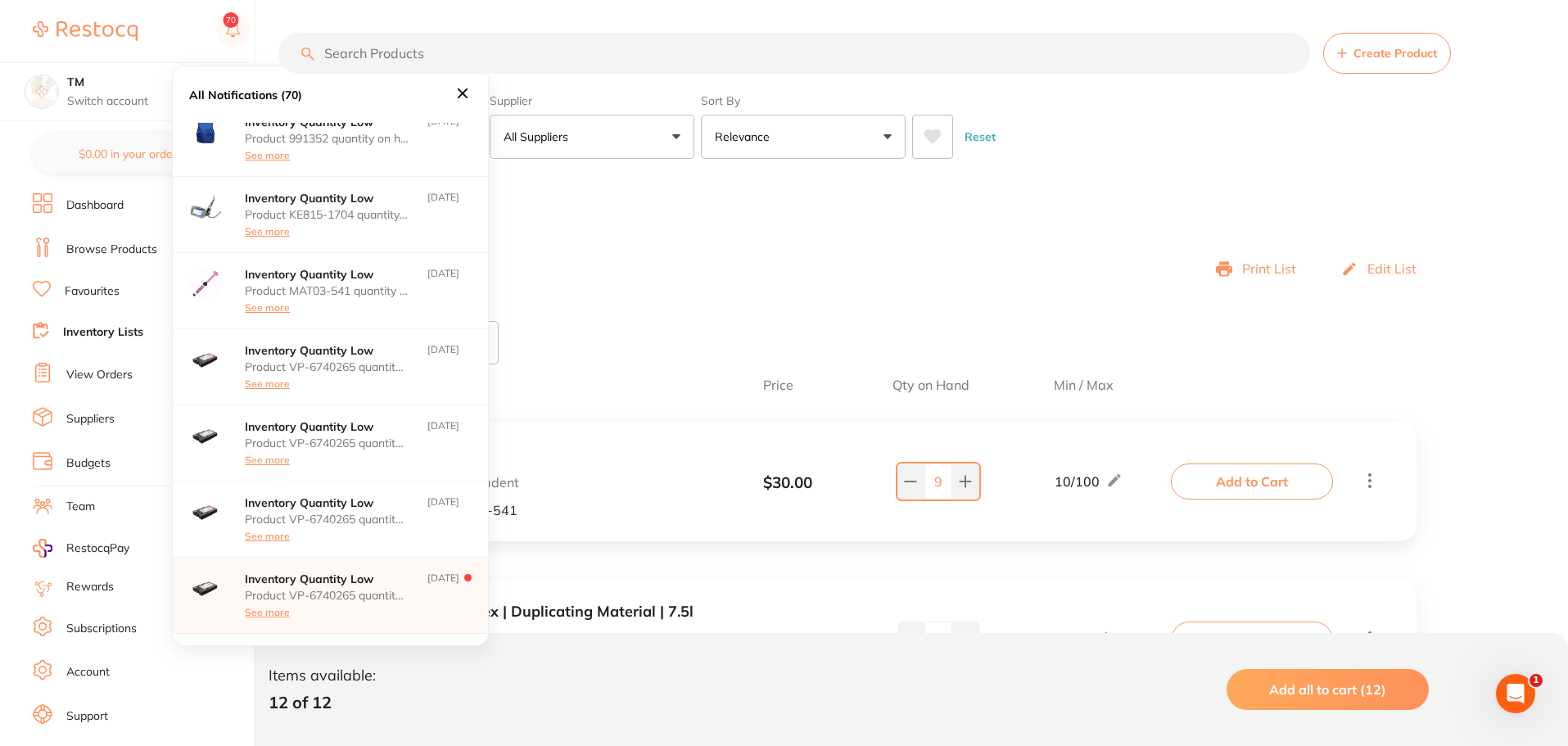
click at [285, 590] on p "Product VP-6740265 quantity on hand has fallen below its minimum inventory thre…" at bounding box center [327, 595] width 164 height 13
